Goal: Transaction & Acquisition: Purchase product/service

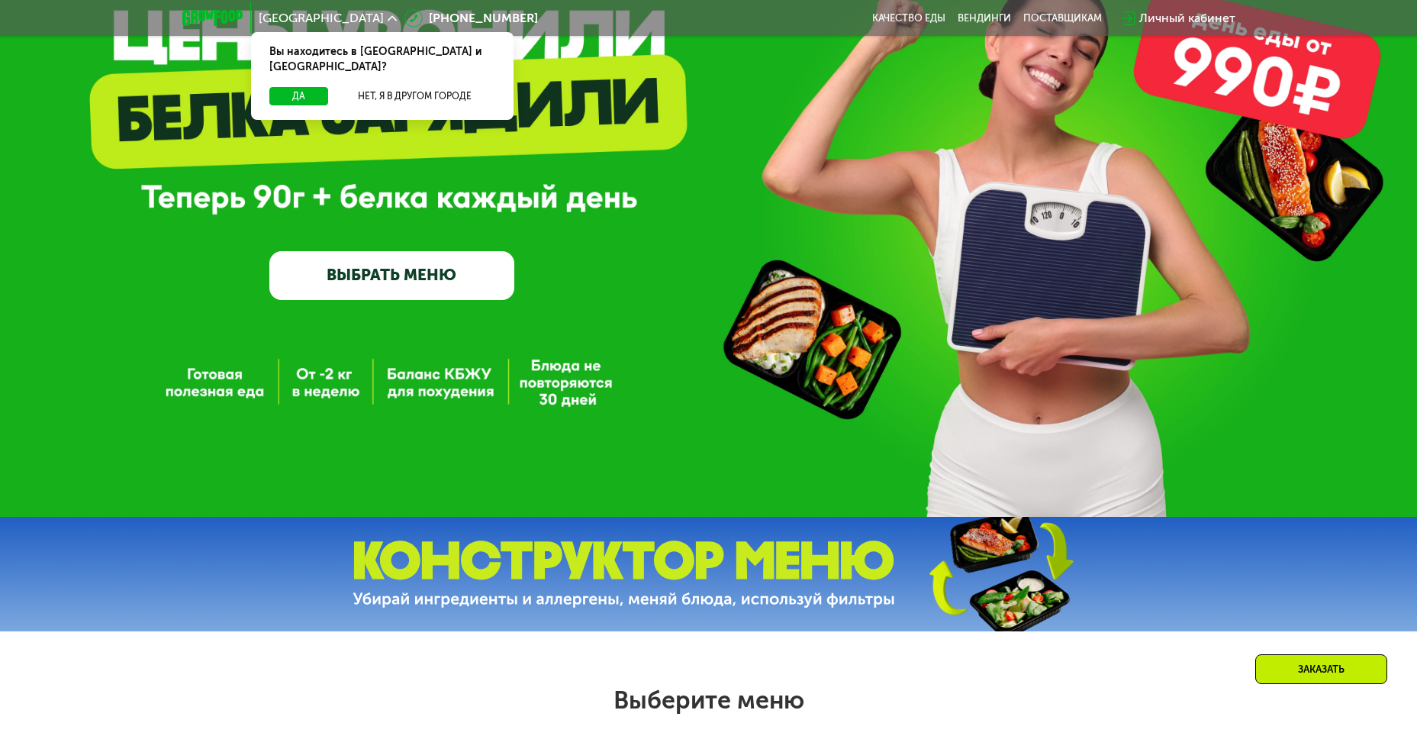
click at [440, 275] on link "ВЫБРАТЬ МЕНЮ" at bounding box center [391, 275] width 245 height 49
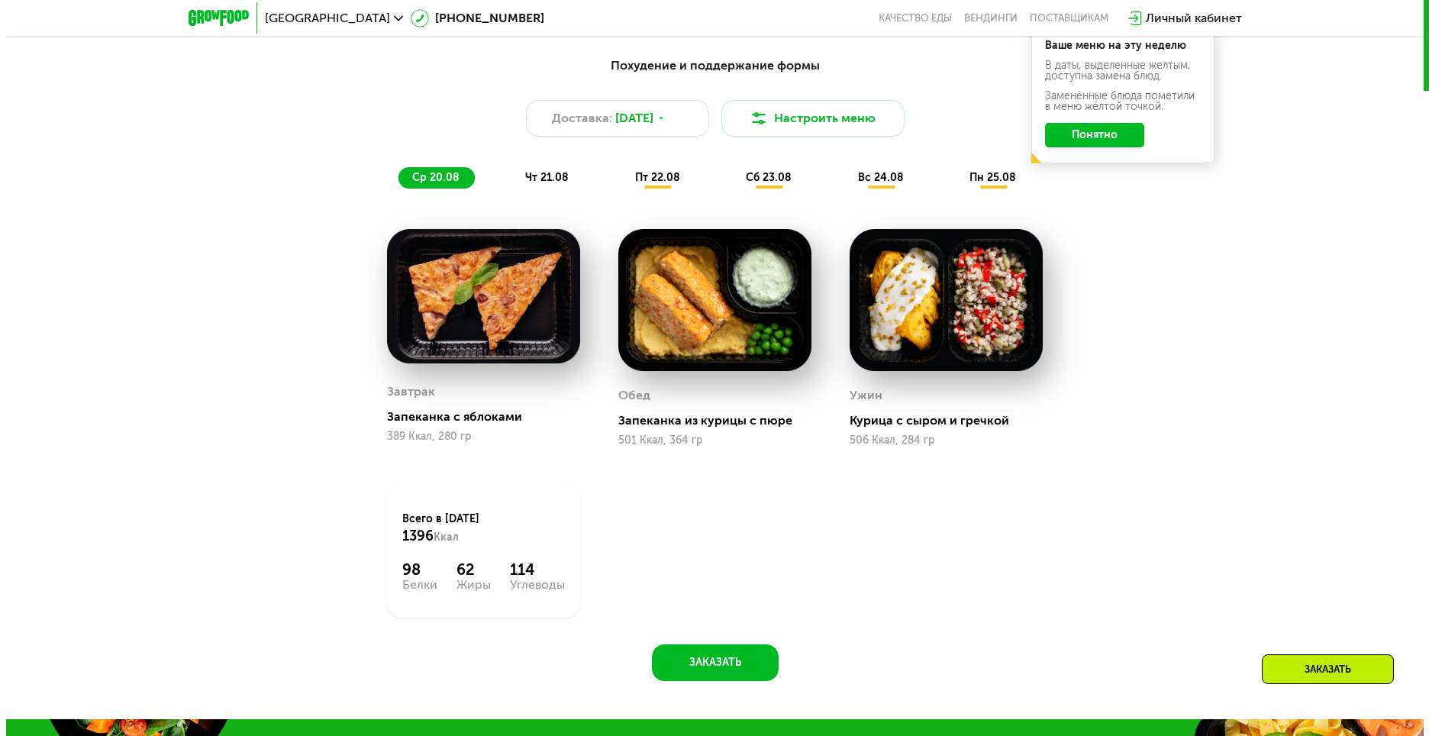
scroll to position [959, 0]
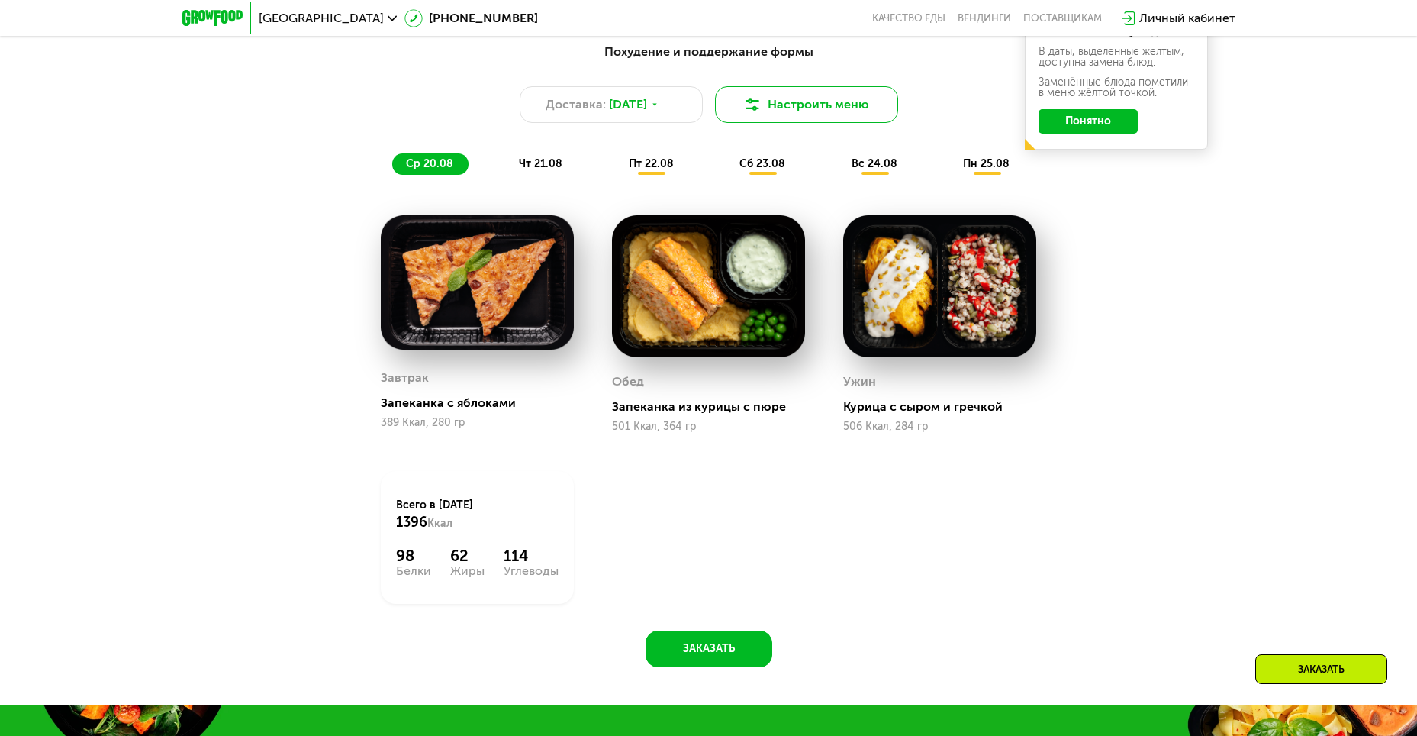
click at [800, 113] on button "Настроить меню" at bounding box center [806, 104] width 183 height 37
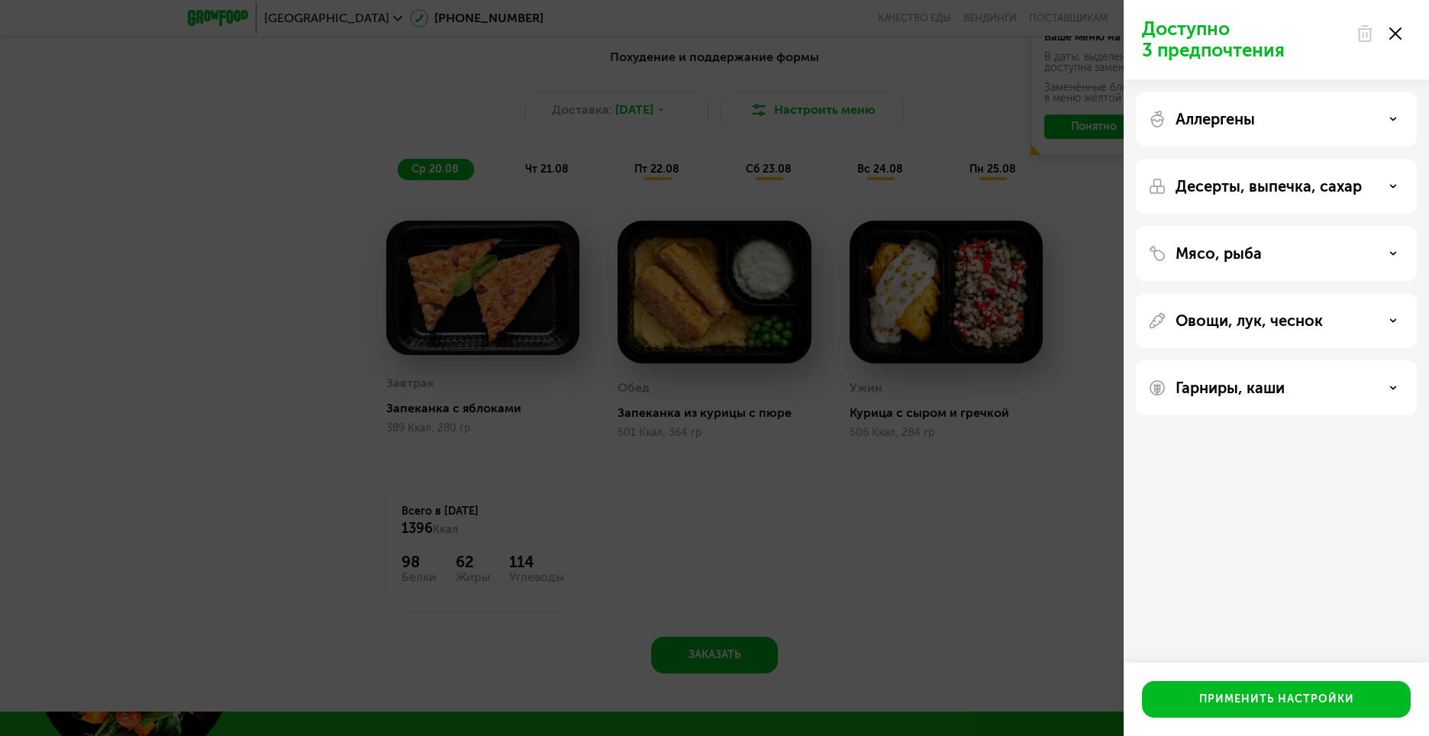
click at [1299, 256] on div "Мясо, рыба" at bounding box center [1276, 253] width 256 height 18
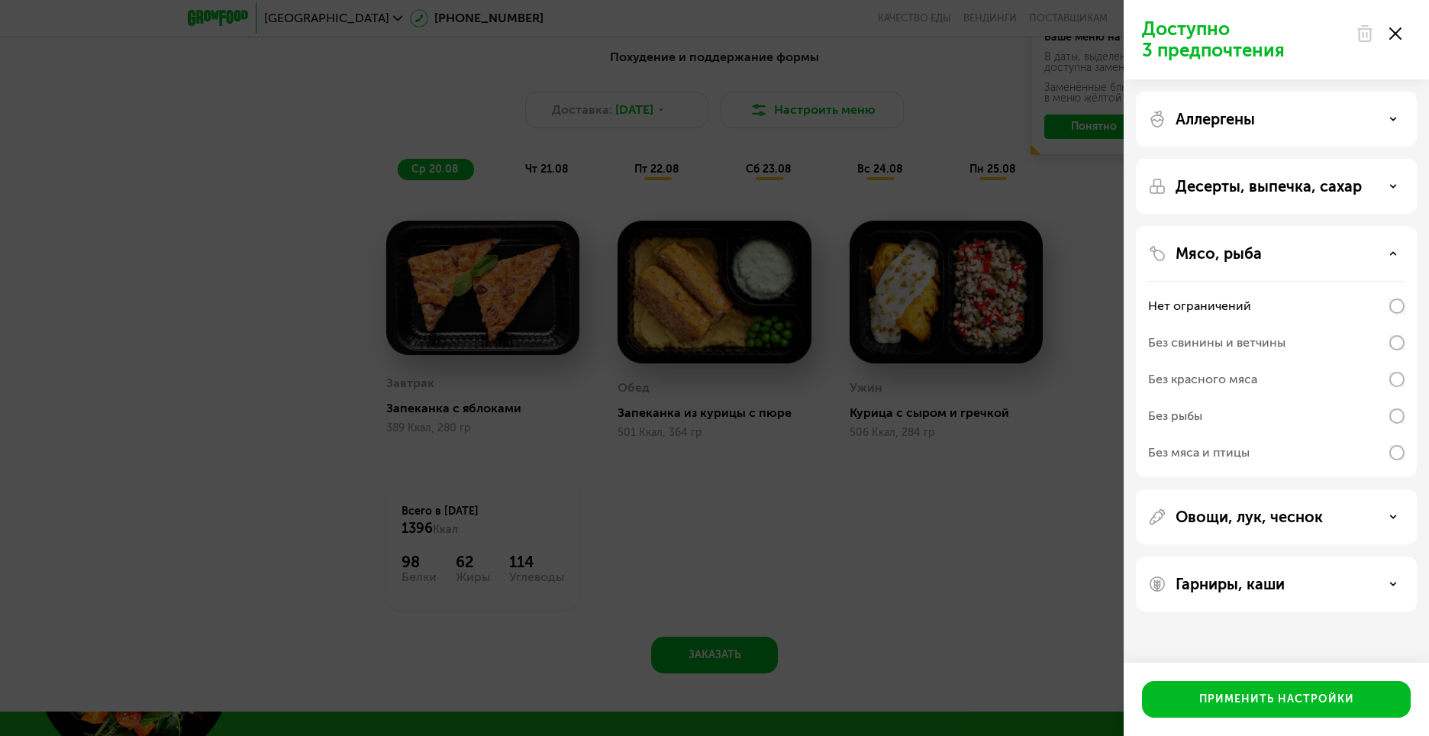
click at [1287, 524] on p "Овощи, лук, чеснок" at bounding box center [1248, 517] width 147 height 18
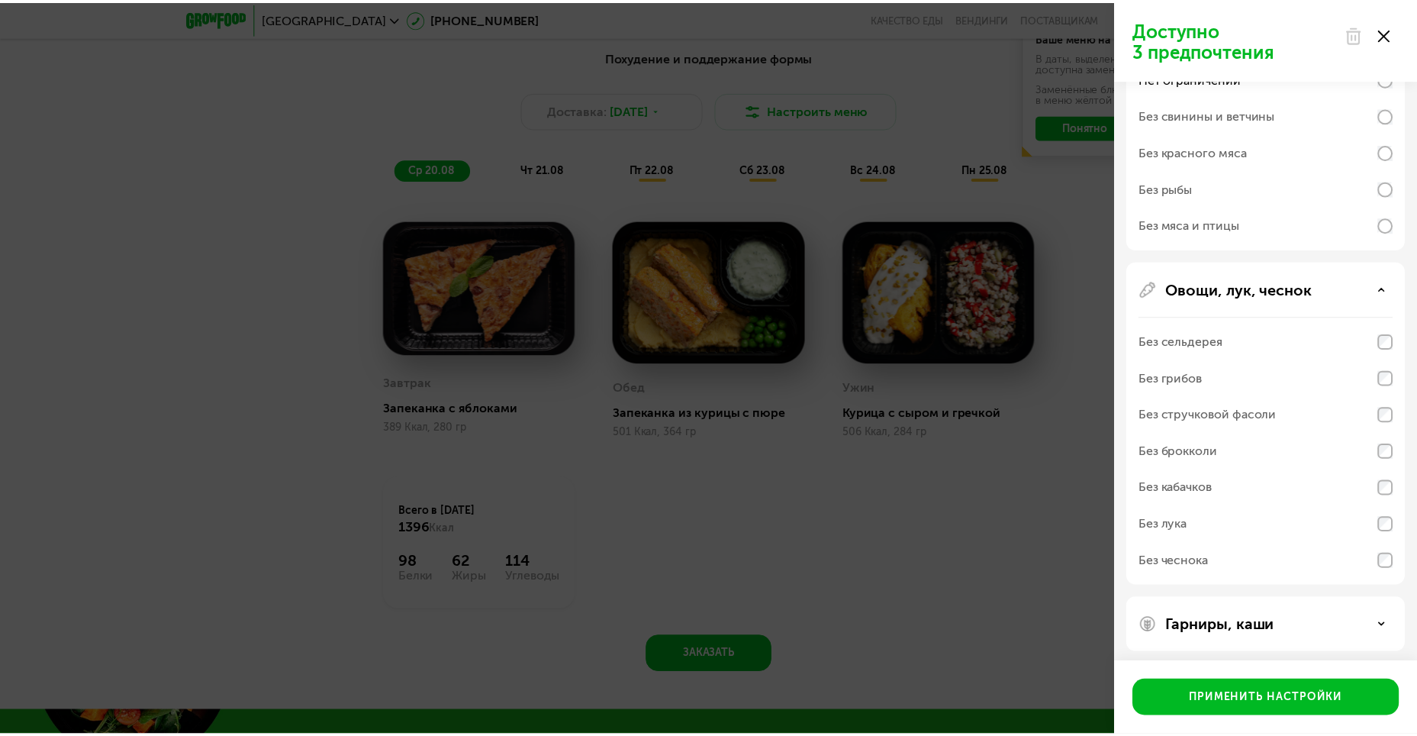
scroll to position [229, 0]
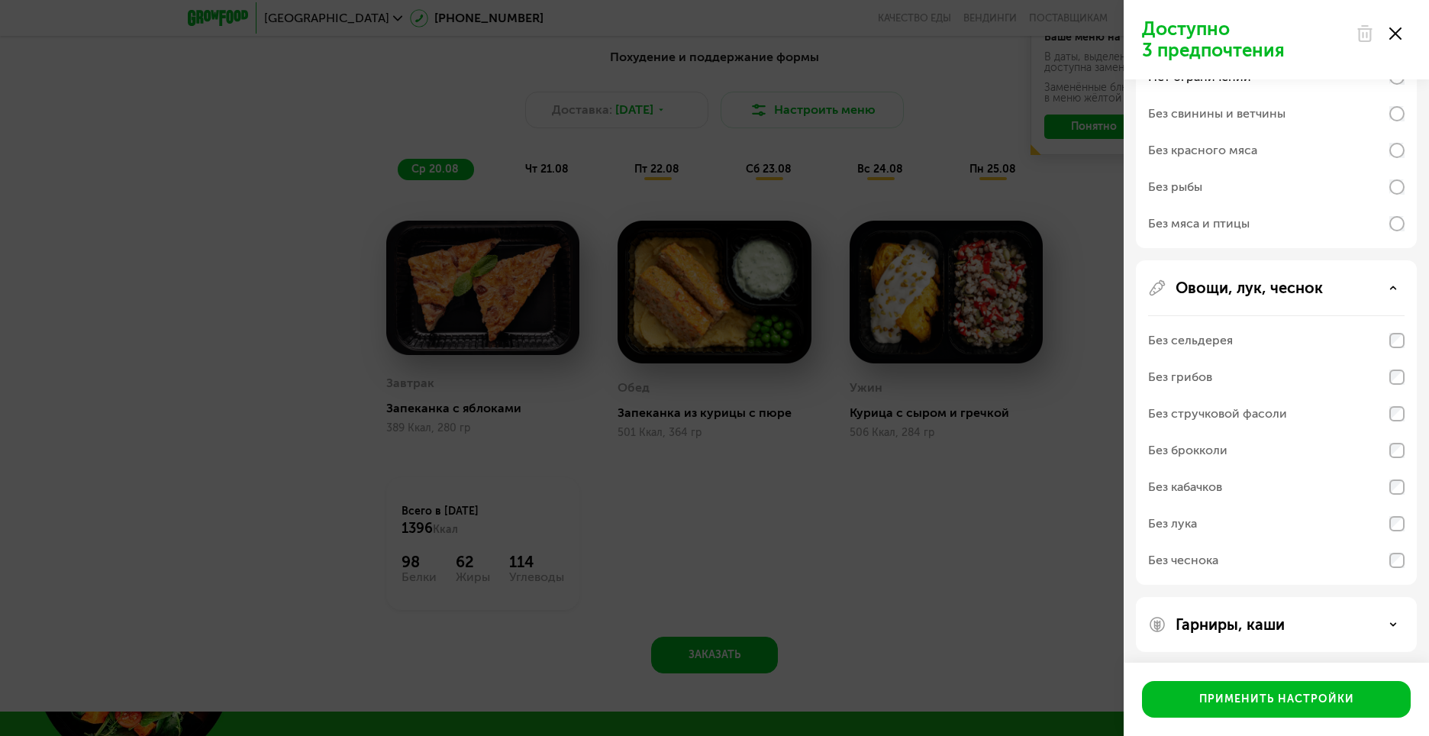
click at [1035, 488] on div "Доступно 3 предпочтения Аллергены Десерты, выпечка, сахар Мясо, рыба Нет ограни…" at bounding box center [714, 368] width 1429 height 736
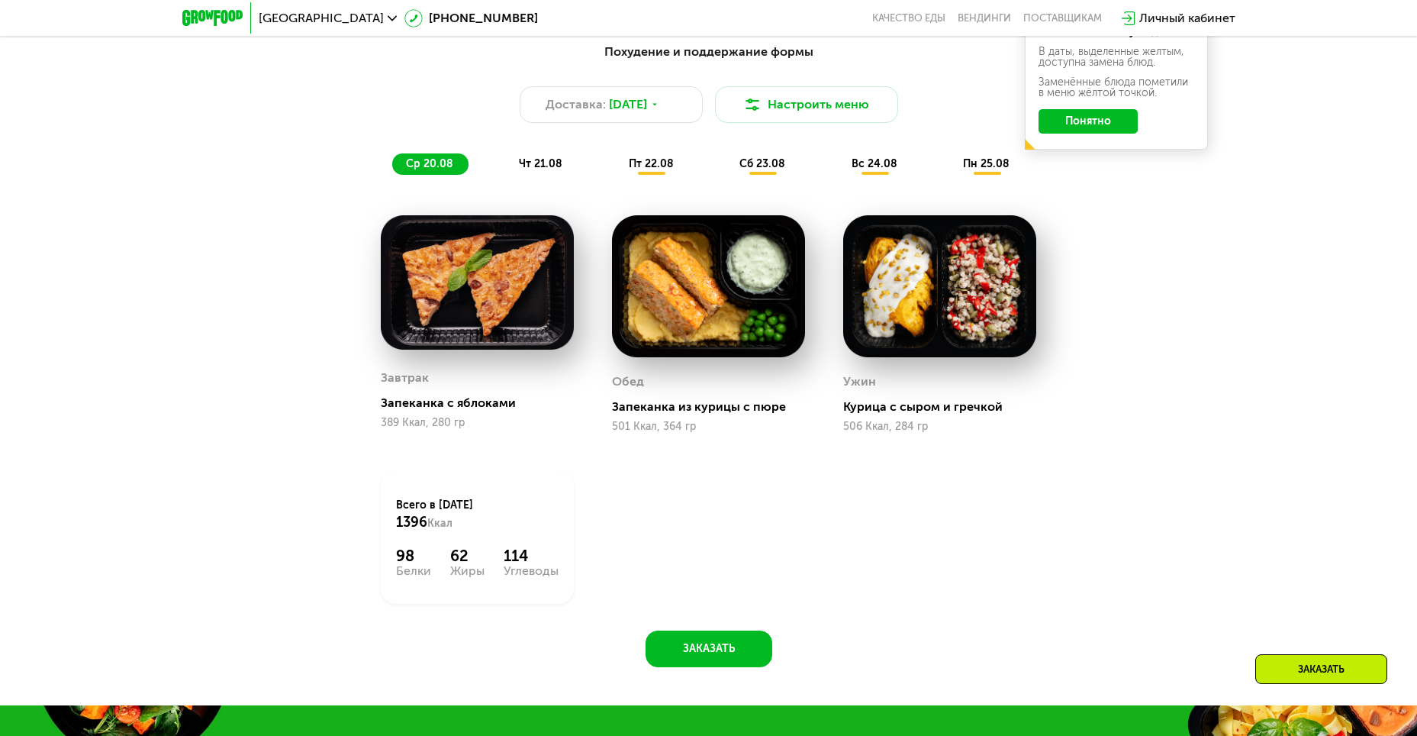
click at [542, 169] on span "чт 21.08" at bounding box center [541, 163] width 44 height 13
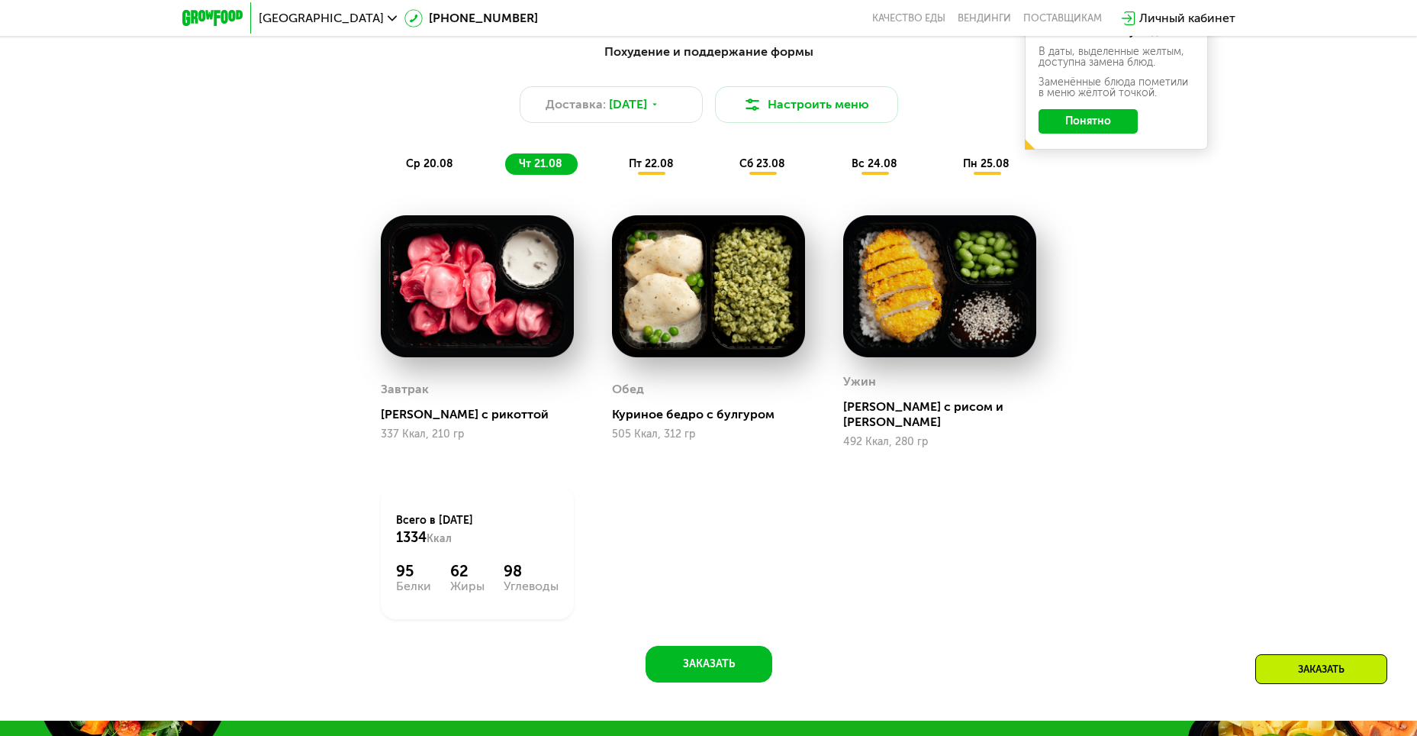
click at [663, 170] on span "пт 22.08" at bounding box center [651, 163] width 45 height 13
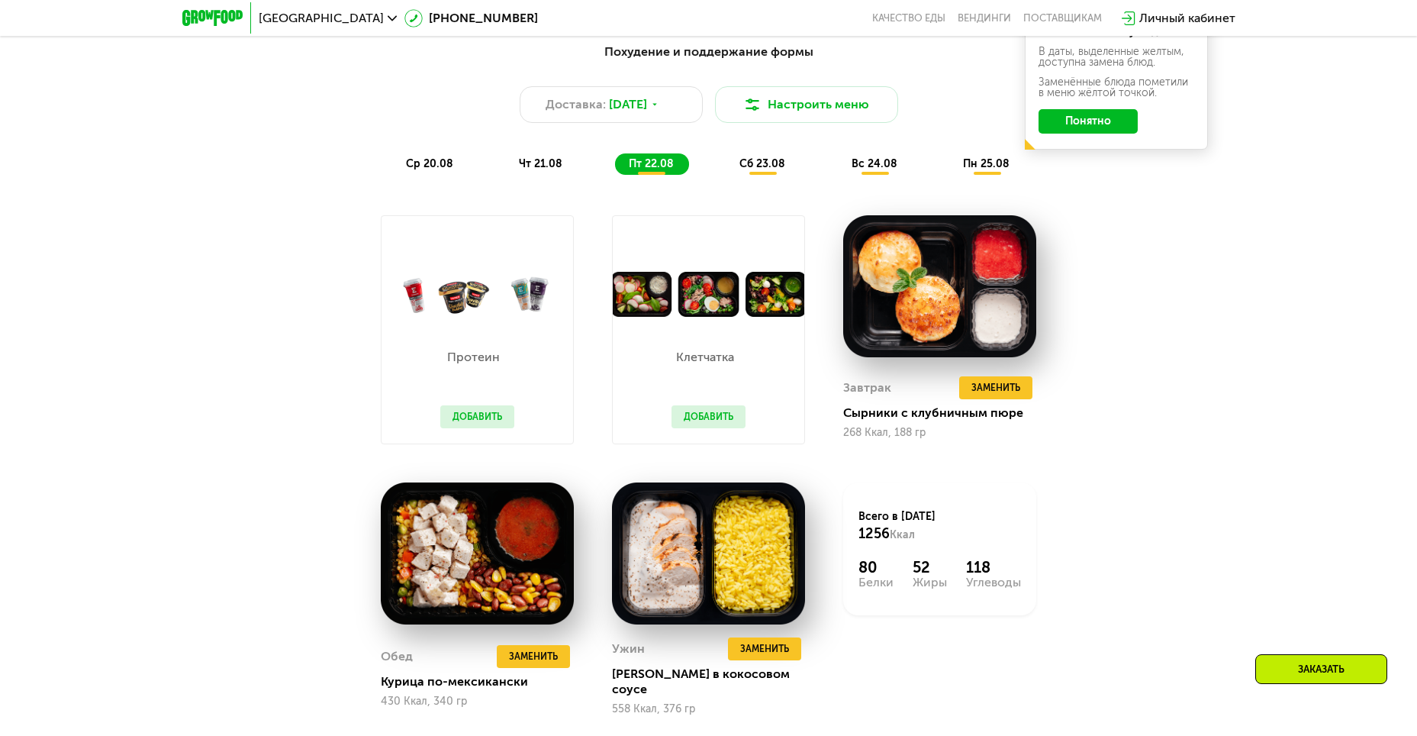
click at [535, 170] on span "чт 21.08" at bounding box center [541, 163] width 44 height 13
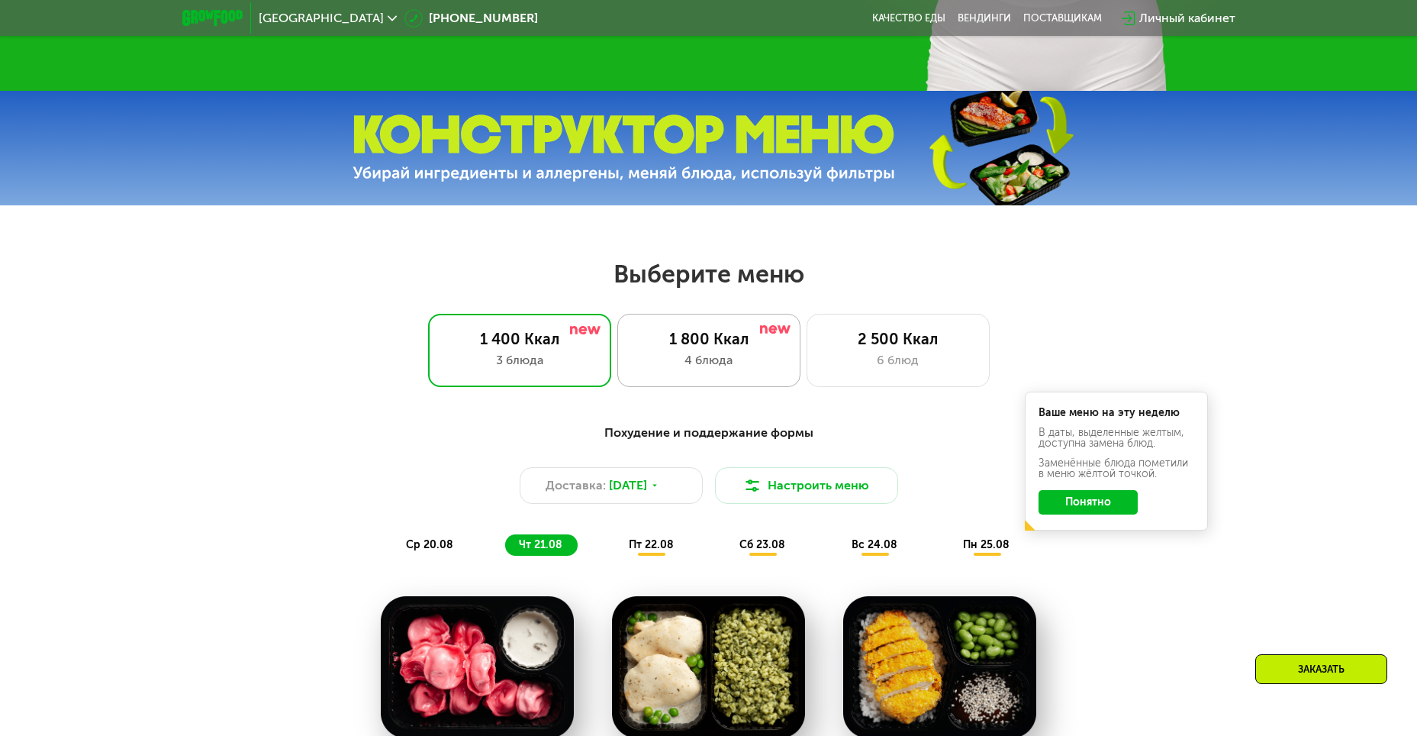
scroll to position [578, 0]
click at [907, 349] on div "2 500 Ккал" at bounding box center [898, 339] width 151 height 18
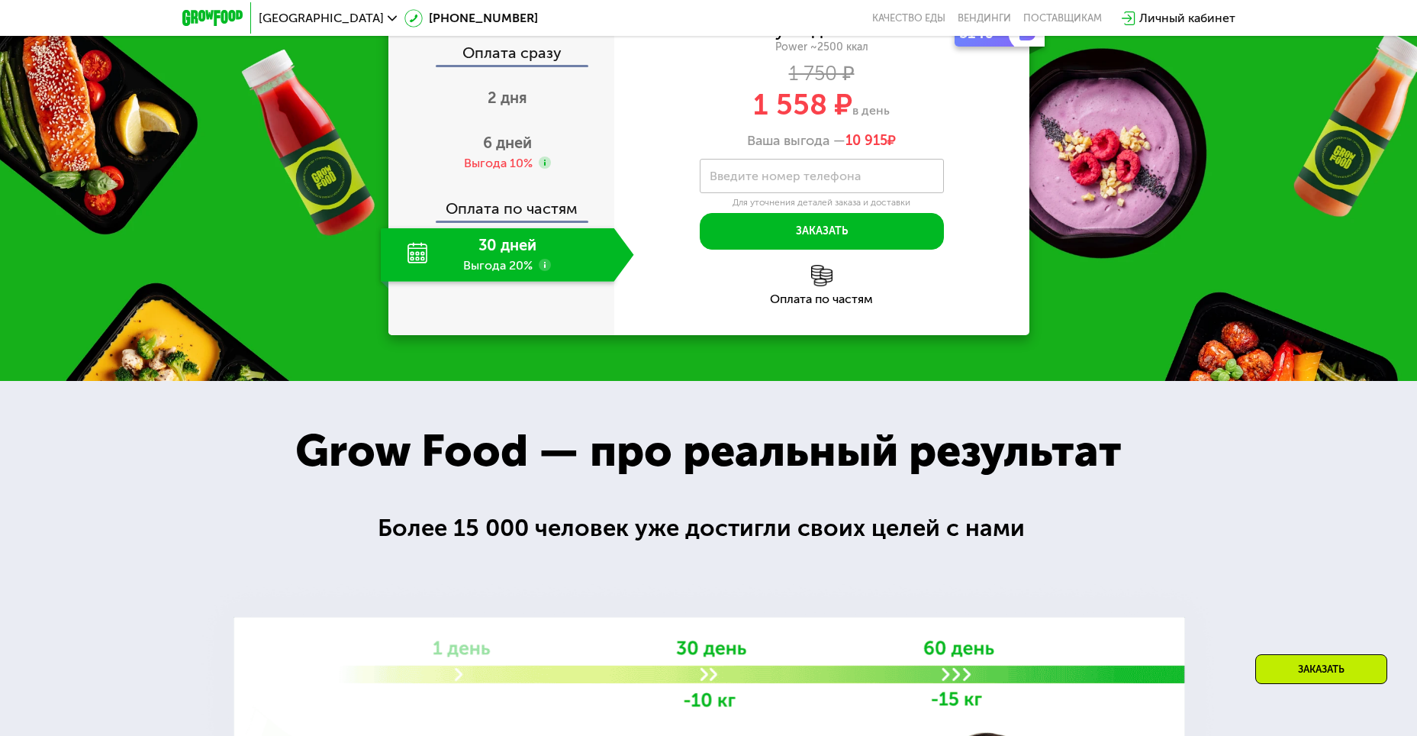
scroll to position [1951, 0]
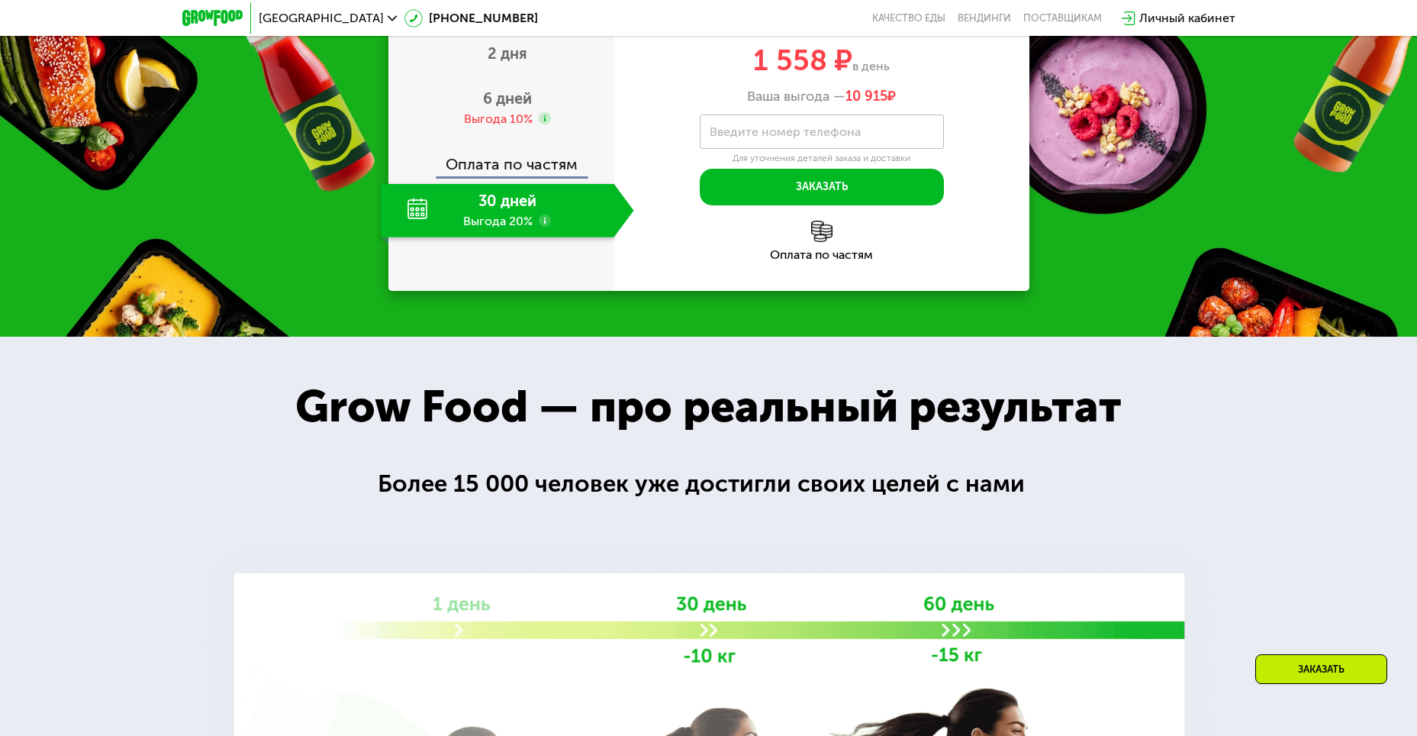
click at [583, 237] on div "30 дней Выгода 20%" at bounding box center [498, 210] width 234 height 53
click at [524, 108] on span "6 дней" at bounding box center [507, 98] width 49 height 18
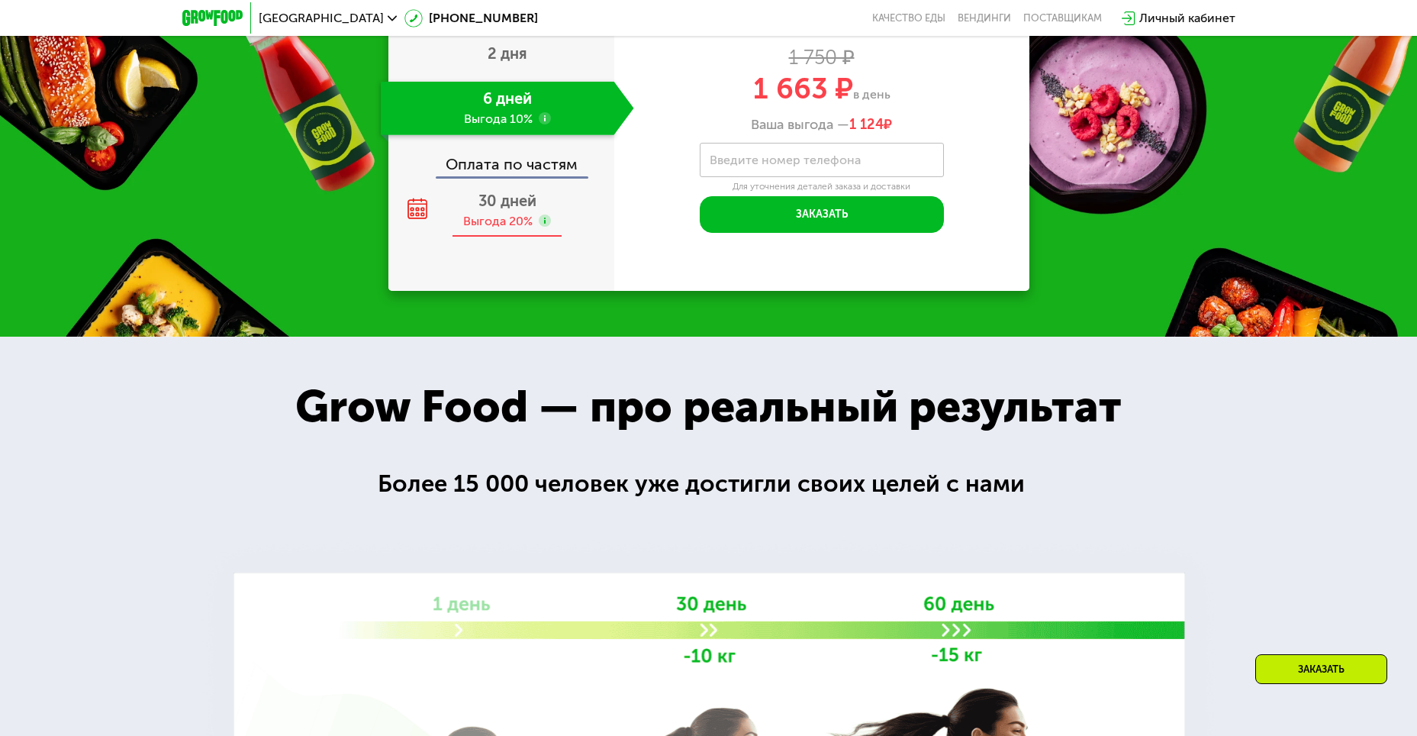
click at [511, 210] on span "30 дней" at bounding box center [508, 201] width 58 height 18
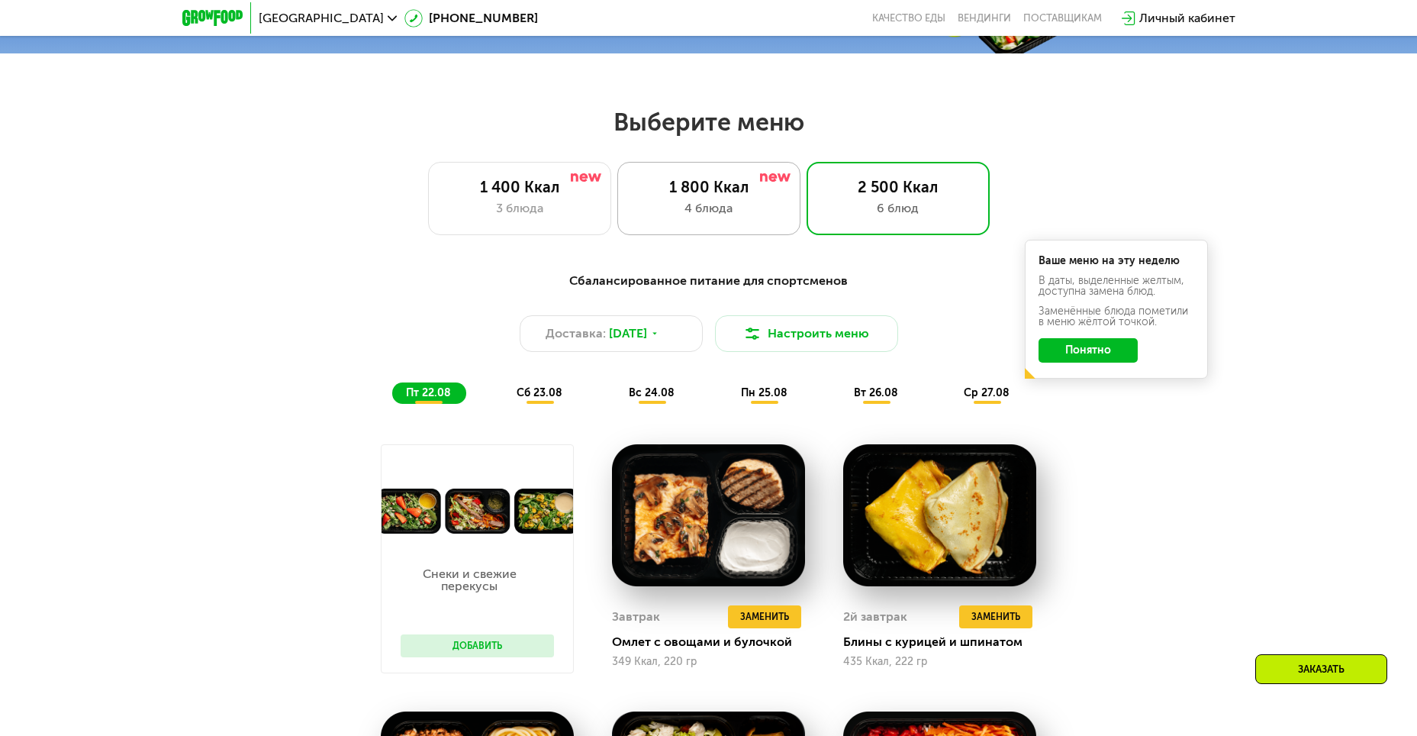
click at [739, 196] on div "1 800 Ккал" at bounding box center [708, 187] width 151 height 18
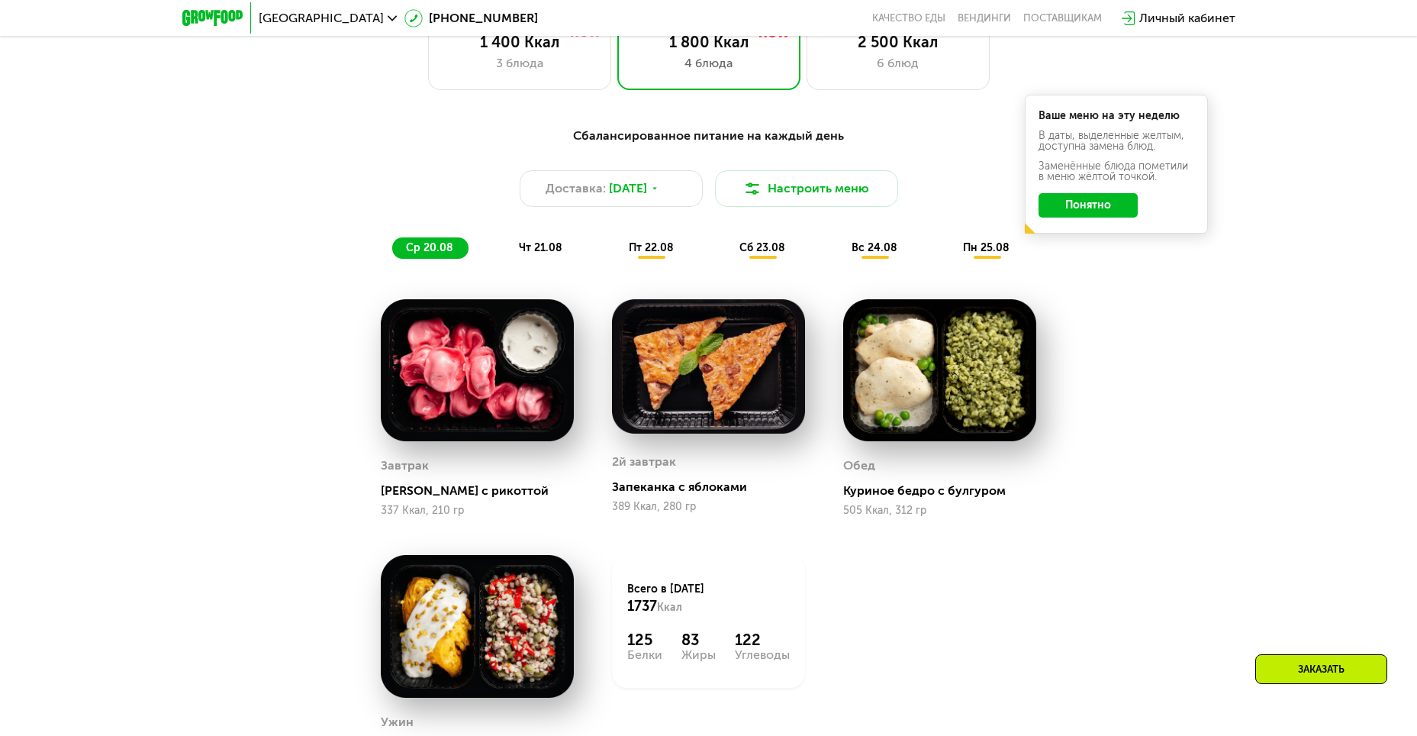
scroll to position [889, 0]
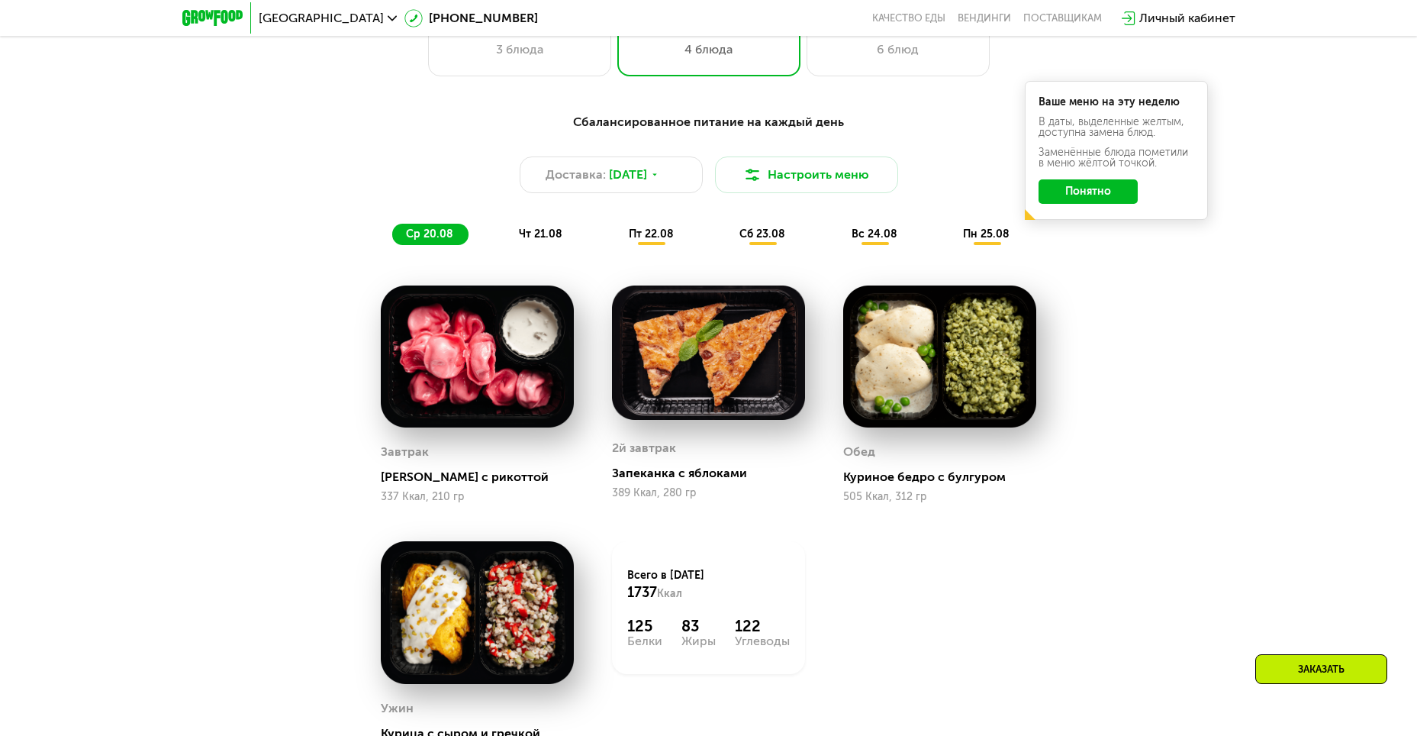
click at [772, 240] on span "сб 23.08" at bounding box center [763, 233] width 46 height 13
